Goal: Information Seeking & Learning: Learn about a topic

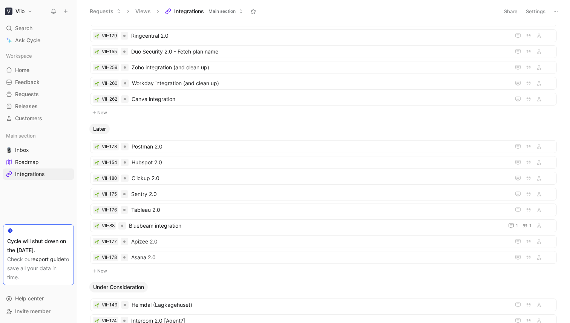
scroll to position [428, 0]
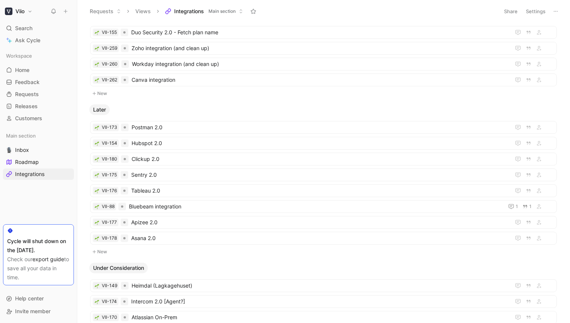
click at [101, 251] on button "New" at bounding box center [323, 251] width 468 height 9
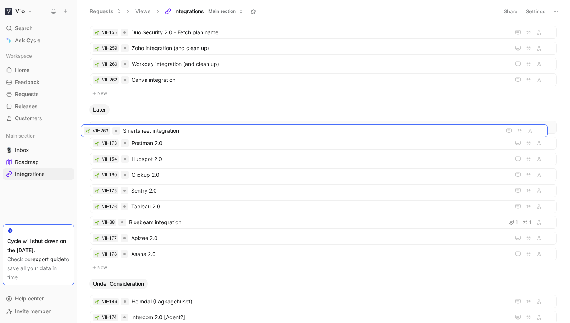
drag, startPoint x: 152, startPoint y: 173, endPoint x: 150, endPoint y: 136, distance: 36.6
click at [160, 125] on span "Smartsheet integration" at bounding box center [319, 127] width 375 height 9
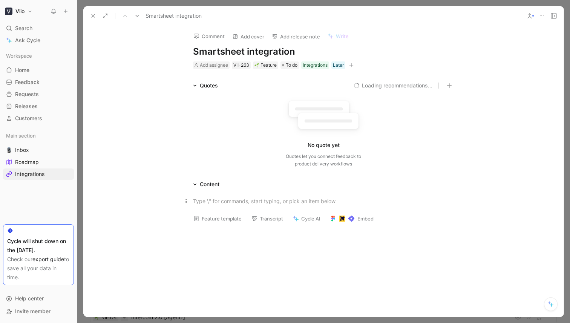
click at [228, 199] on div at bounding box center [323, 201] width 261 height 8
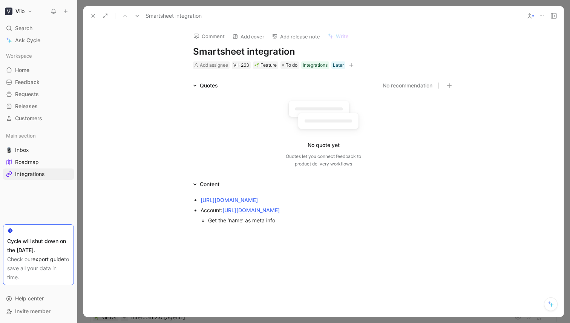
click at [426, 200] on div "[URL][DOMAIN_NAME]" at bounding box center [326, 200] width 253 height 8
click at [200, 203] on link "[URL][DOMAIN_NAME]" at bounding box center [228, 200] width 57 height 6
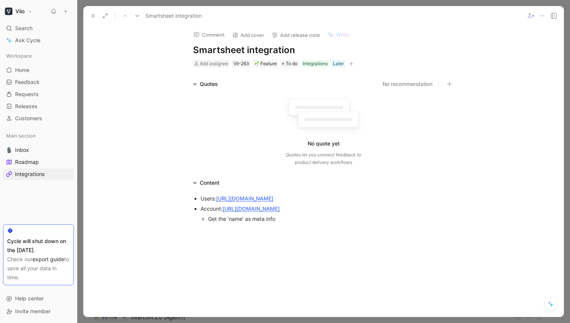
click at [413, 199] on div "Users: [URL][DOMAIN_NAME]" at bounding box center [326, 198] width 253 height 8
click at [215, 197] on div "Users: [URL][DOMAIN_NAME]" at bounding box center [326, 198] width 253 height 8
click at [421, 209] on div "[URL][DOMAIN_NAME]" at bounding box center [331, 209] width 246 height 8
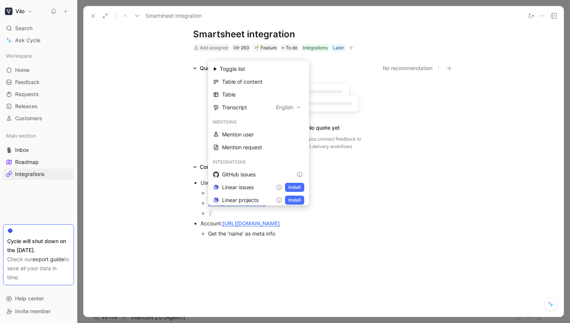
scroll to position [128, 0]
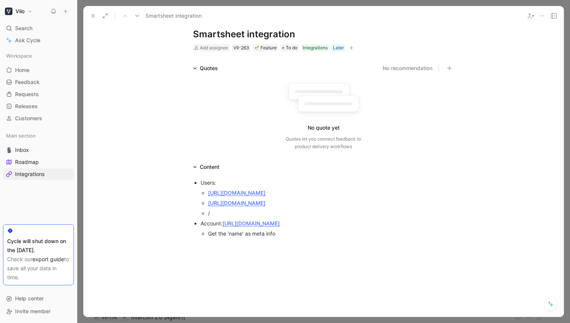
click at [226, 215] on div "/" at bounding box center [331, 213] width 246 height 8
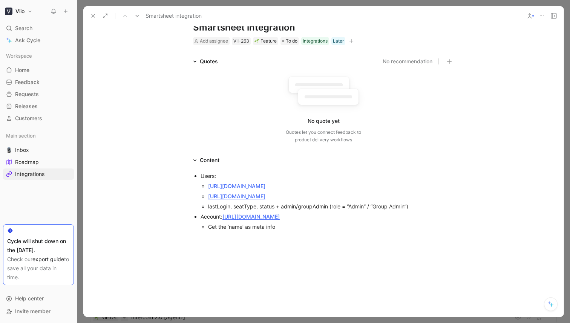
scroll to position [26, 0]
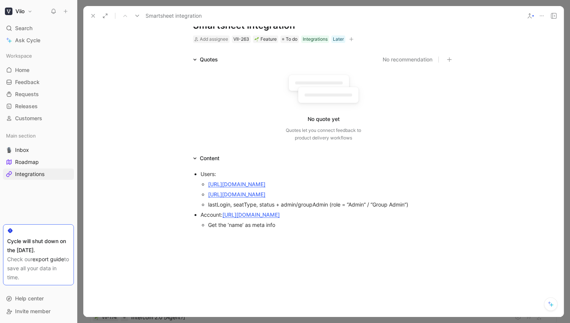
click at [256, 206] on span "lastLogin, seatType, status + admin/groupAdmin (role = “Admin” / “Group Admin”)" at bounding box center [308, 204] width 200 height 6
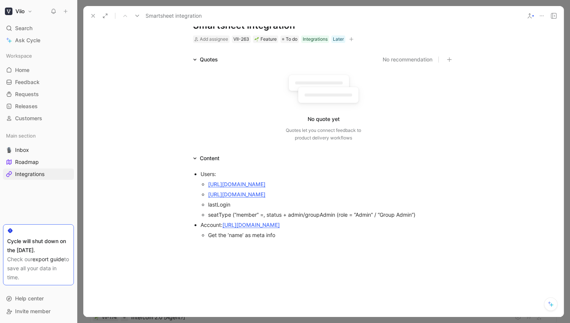
scroll to position [25, 0]
drag, startPoint x: 264, startPoint y: 214, endPoint x: 268, endPoint y: 211, distance: 4.8
click at [265, 213] on span "seatType (“member” =, status + admin/groupAdmin (role = “Admin” / “Group Admin”)" at bounding box center [311, 216] width 207 height 6
click at [243, 215] on span "seatType (“member” =, status + admin/groupAdmin (role = “Admin” / “Group Admin”)" at bounding box center [311, 216] width 207 height 6
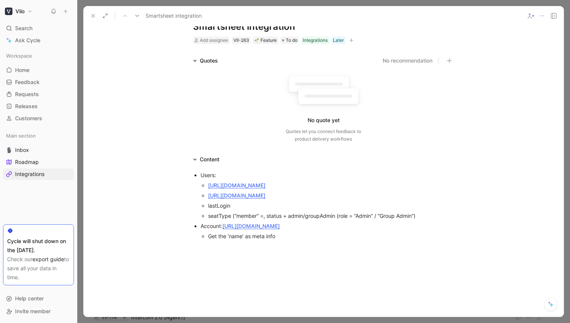
scroll to position [25, 0]
click at [271, 214] on span "seatType (“MEMBER” = has license, all other statuses status + admin/groupAdmin …" at bounding box center [329, 219] width 243 height 14
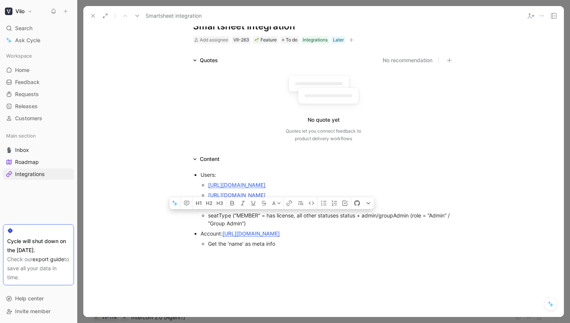
click at [271, 214] on span "seatType (“MEMBER” = has license, all other statuses status + admin/groupAdmin …" at bounding box center [329, 219] width 243 height 14
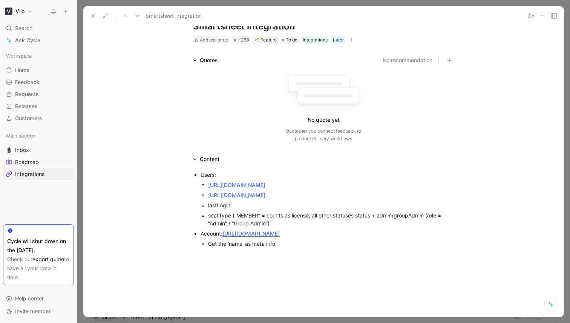
drag, startPoint x: 355, startPoint y: 213, endPoint x: 360, endPoint y: 210, distance: 6.2
click at [356, 213] on span "seatType (“MEMBER” = counts as license, all other statuses status + admin/group…" at bounding box center [325, 219] width 234 height 14
click at [226, 225] on span "status + admin/groupAdmin (role = “Admin” / “Group Admin”)" at bounding box center [282, 225] width 149 height 6
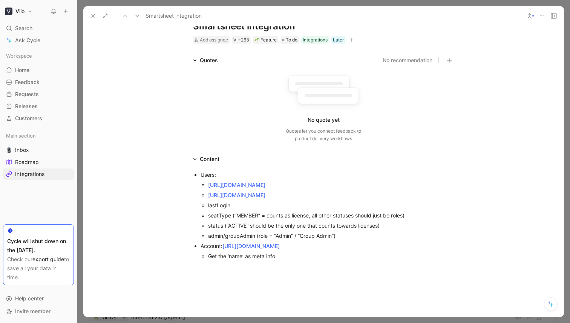
click at [262, 283] on div at bounding box center [323, 315] width 480 height 97
click at [292, 268] on div at bounding box center [323, 315] width 480 height 97
click at [153, 60] on div "Quotes No recommendation No quote yet Quotes let you connect feedback to produc…" at bounding box center [323, 101] width 480 height 90
click at [93, 14] on icon at bounding box center [93, 16] width 6 height 6
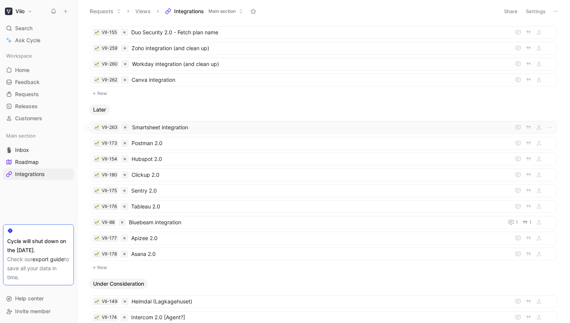
click at [177, 127] on span "Smartsheet integration" at bounding box center [319, 127] width 375 height 9
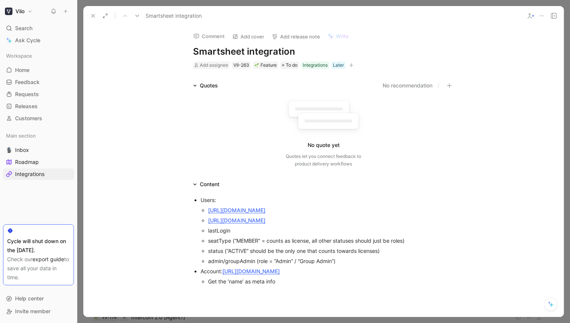
drag, startPoint x: 91, startPoint y: 14, endPoint x: 114, endPoint y: 50, distance: 42.7
click at [92, 15] on icon at bounding box center [93, 16] width 6 height 6
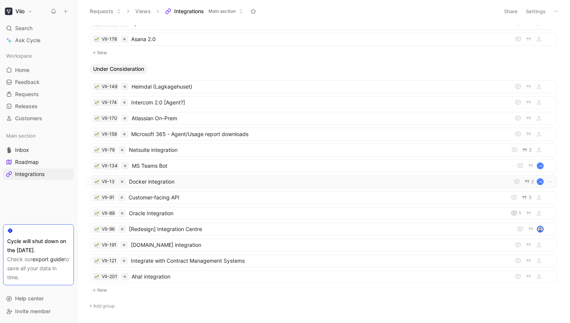
click at [174, 177] on div "VII-13 Docker integration 2 M" at bounding box center [323, 181] width 466 height 13
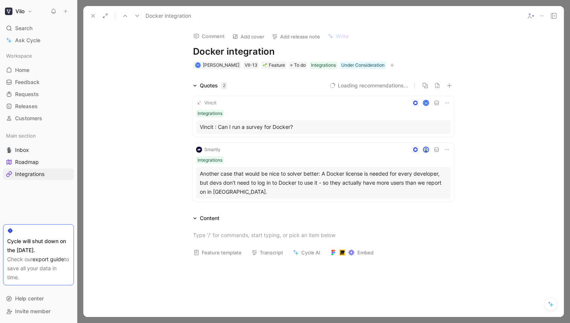
scroll to position [640, 0]
drag, startPoint x: 94, startPoint y: 14, endPoint x: 208, endPoint y: 1, distance: 114.6
click at [94, 14] on icon at bounding box center [93, 16] width 6 height 6
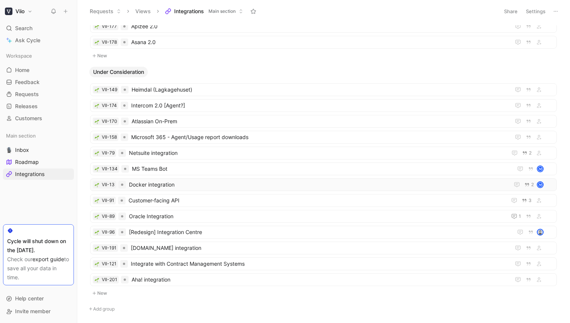
scroll to position [588, 0]
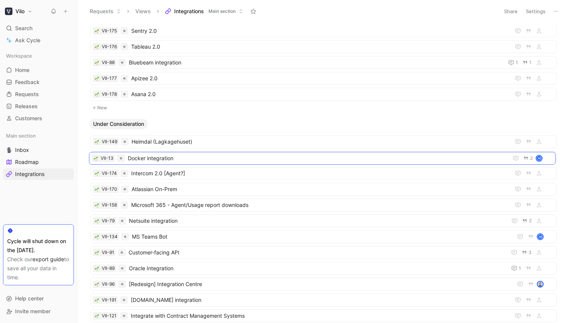
drag, startPoint x: 158, startPoint y: 234, endPoint x: 156, endPoint y: 156, distance: 78.4
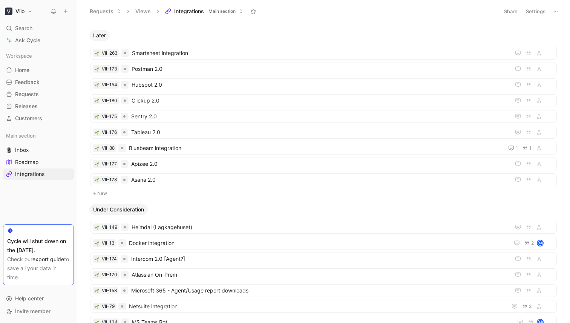
scroll to position [492, 0]
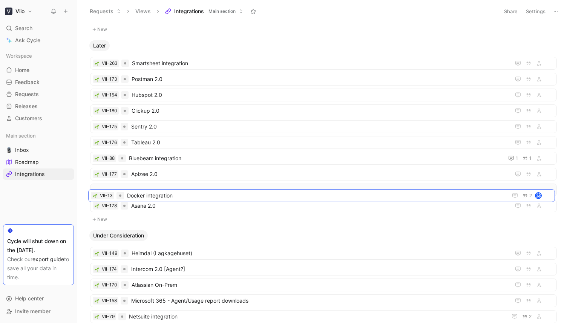
drag, startPoint x: 161, startPoint y: 211, endPoint x: 161, endPoint y: 194, distance: 17.0
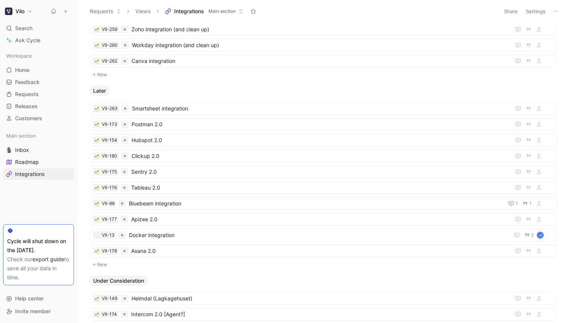
scroll to position [445, 0]
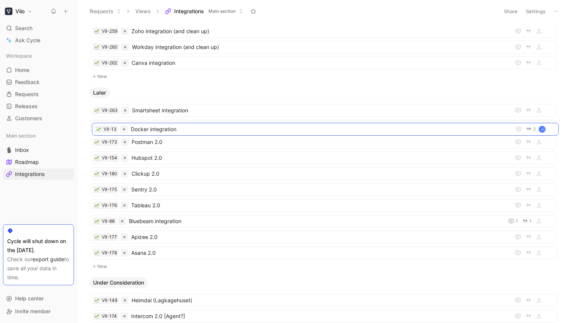
drag, startPoint x: 155, startPoint y: 223, endPoint x: 155, endPoint y: 133, distance: 90.1
click at [154, 126] on span "Docker integration" at bounding box center [317, 126] width 377 height 9
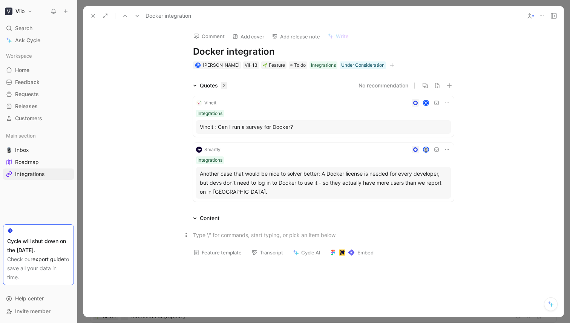
click at [232, 236] on div at bounding box center [323, 235] width 261 height 8
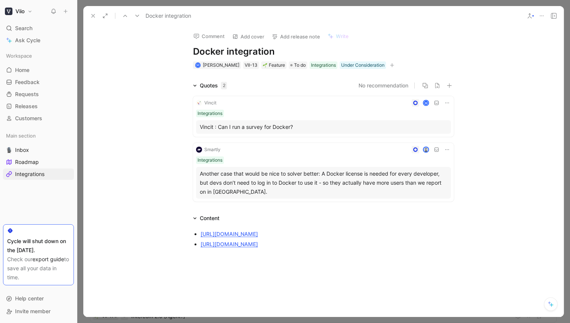
click at [145, 94] on div "Quotes 2 No recommendation Vincit M Integrations Vincit : Can I run a survey fo…" at bounding box center [323, 143] width 480 height 124
